Goal: Book appointment/travel/reservation

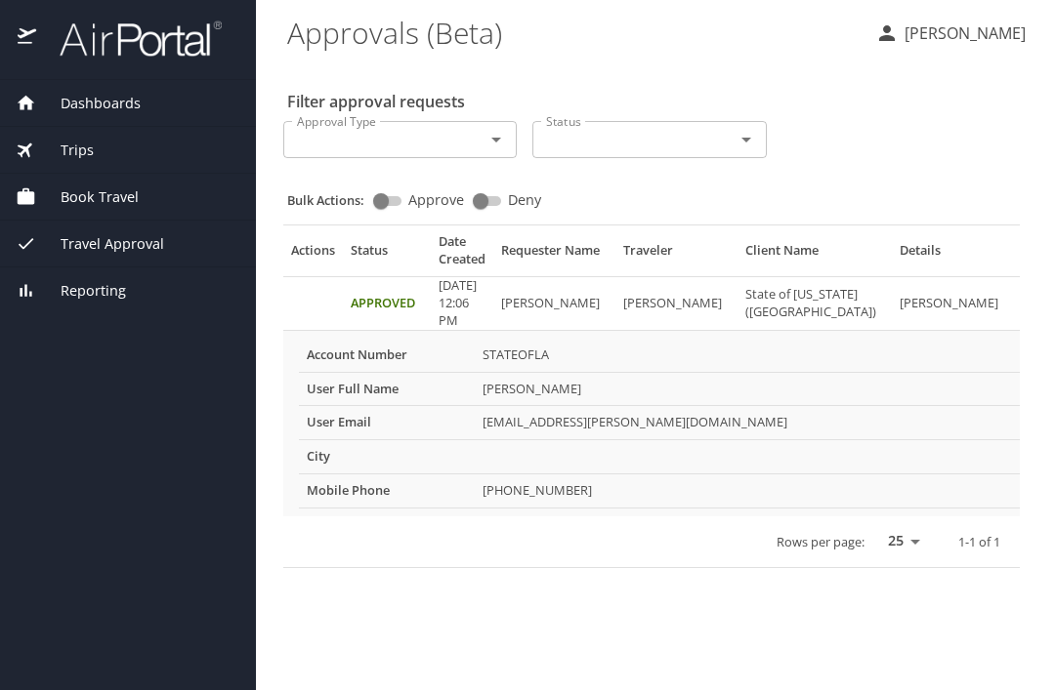
click at [66, 201] on span "Book Travel" at bounding box center [87, 197] width 103 height 21
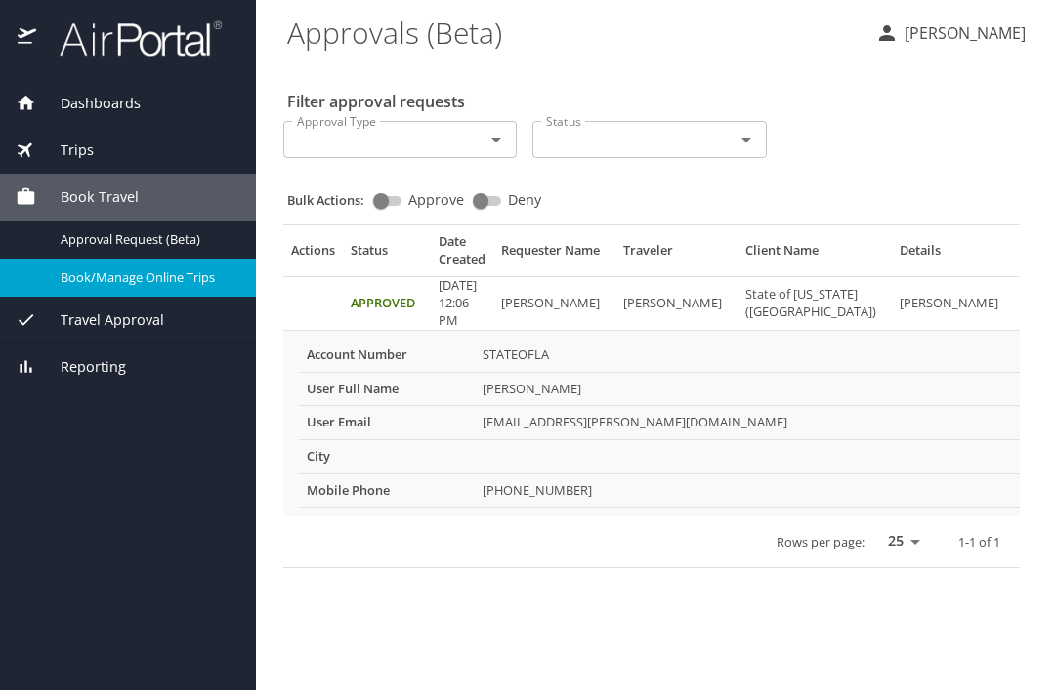
click at [57, 146] on span "Trips" at bounding box center [65, 150] width 58 height 21
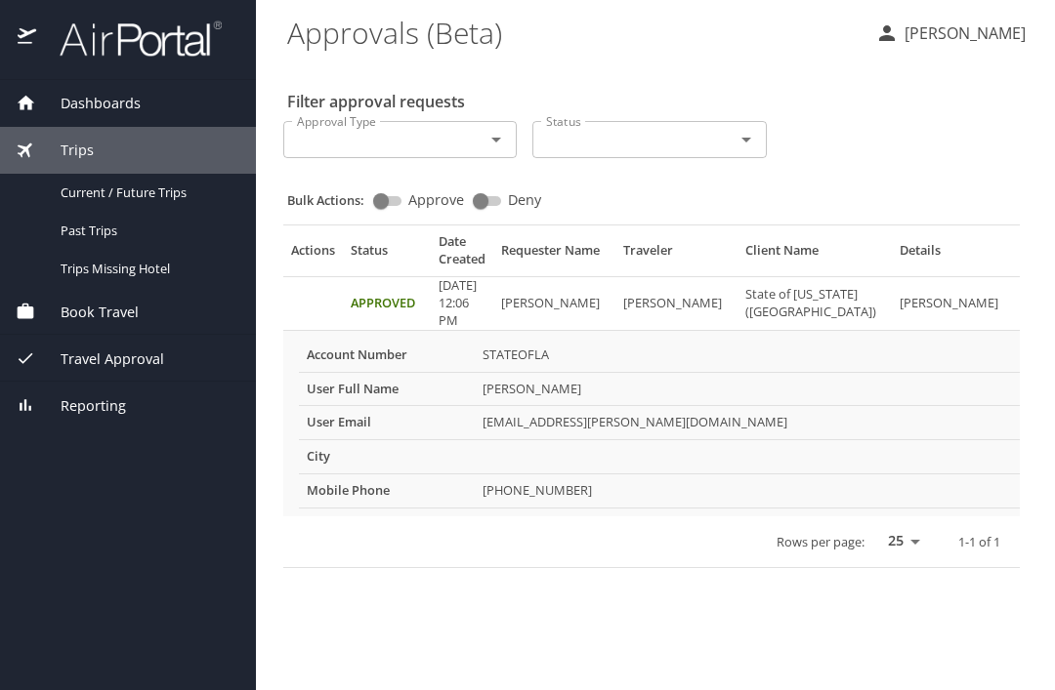
click at [70, 316] on span "Book Travel" at bounding box center [87, 312] width 103 height 21
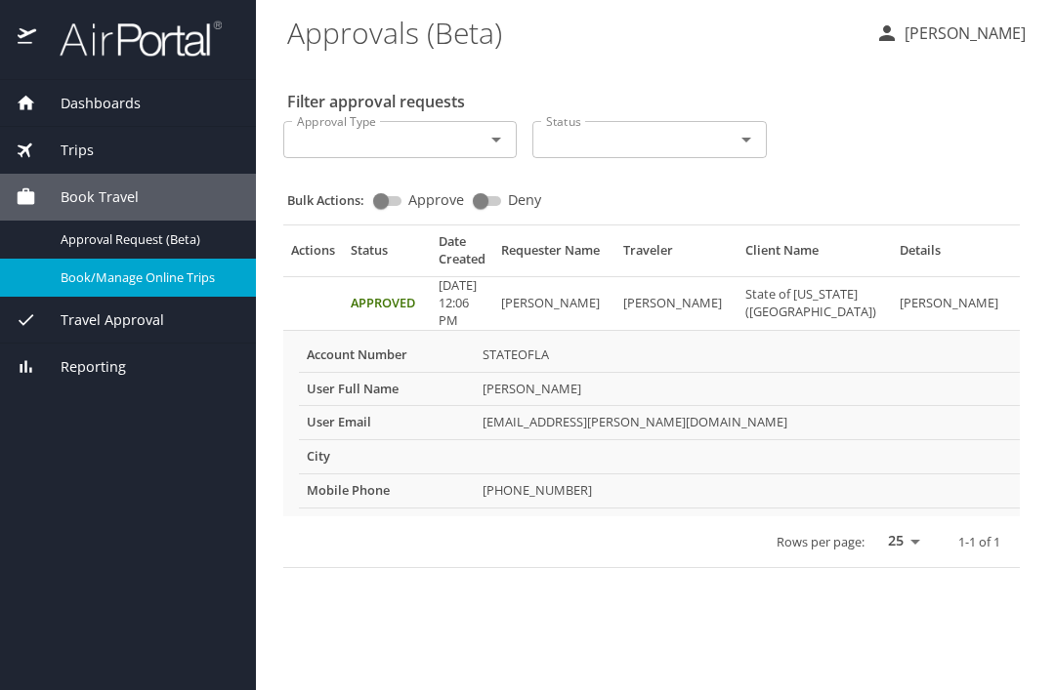
click at [76, 278] on span "Book/Manage Online Trips" at bounding box center [147, 278] width 172 height 19
click at [178, 284] on span "Book/Manage Online Trips" at bounding box center [147, 278] width 172 height 19
